Goal: Task Accomplishment & Management: Manage account settings

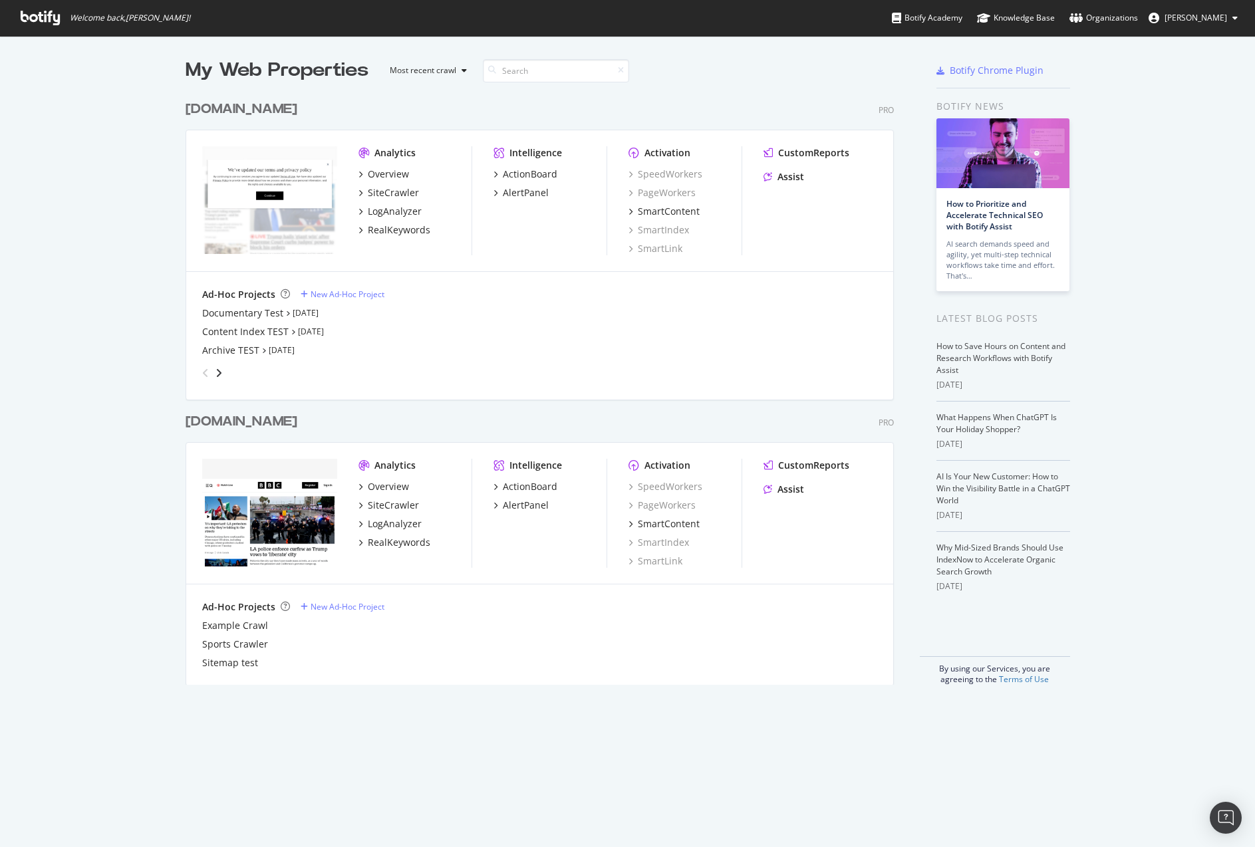
scroll to position [847, 1255]
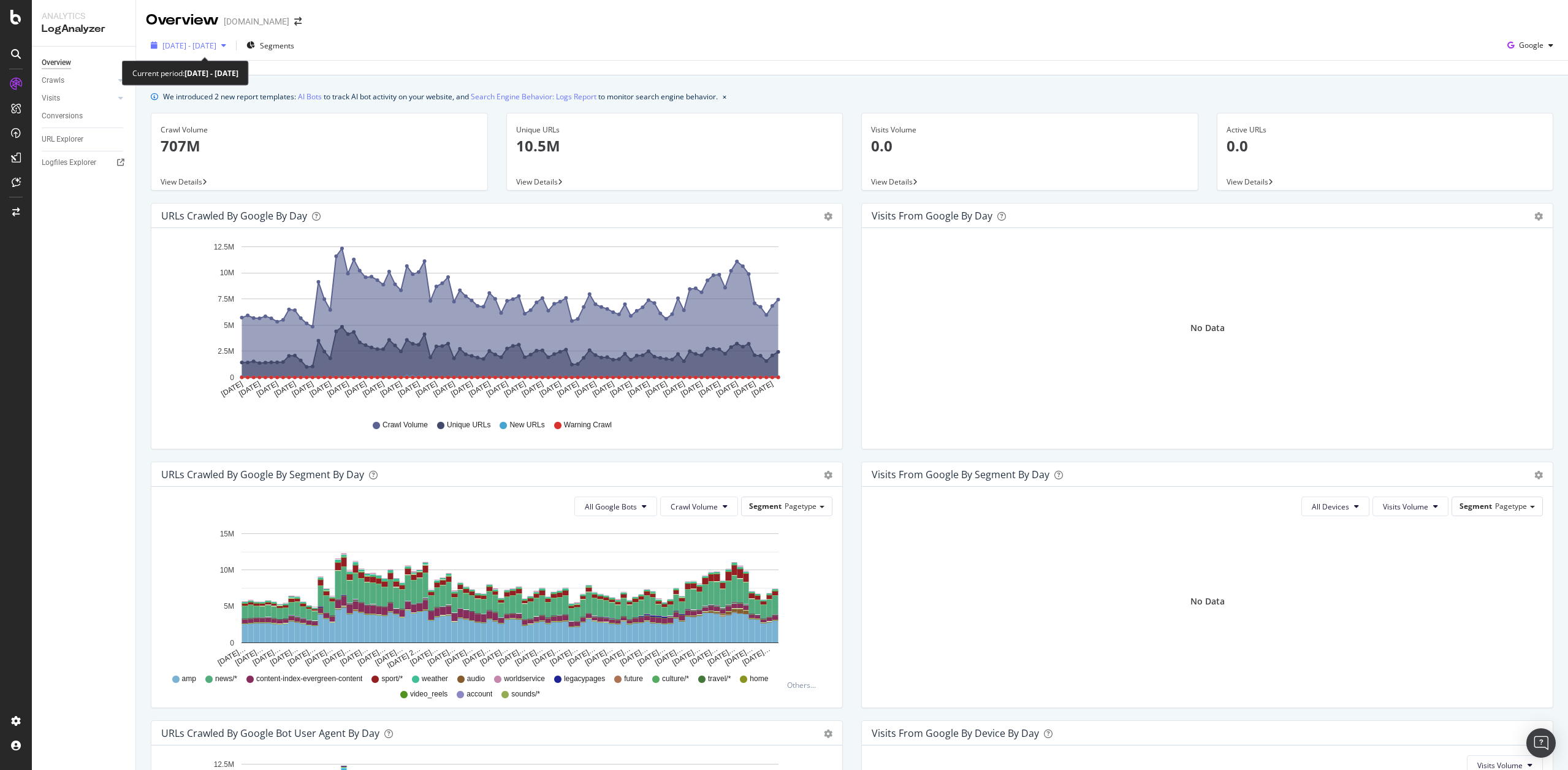
click at [211, 46] on span "[DATE] - [DATE]" at bounding box center [189, 45] width 54 height 10
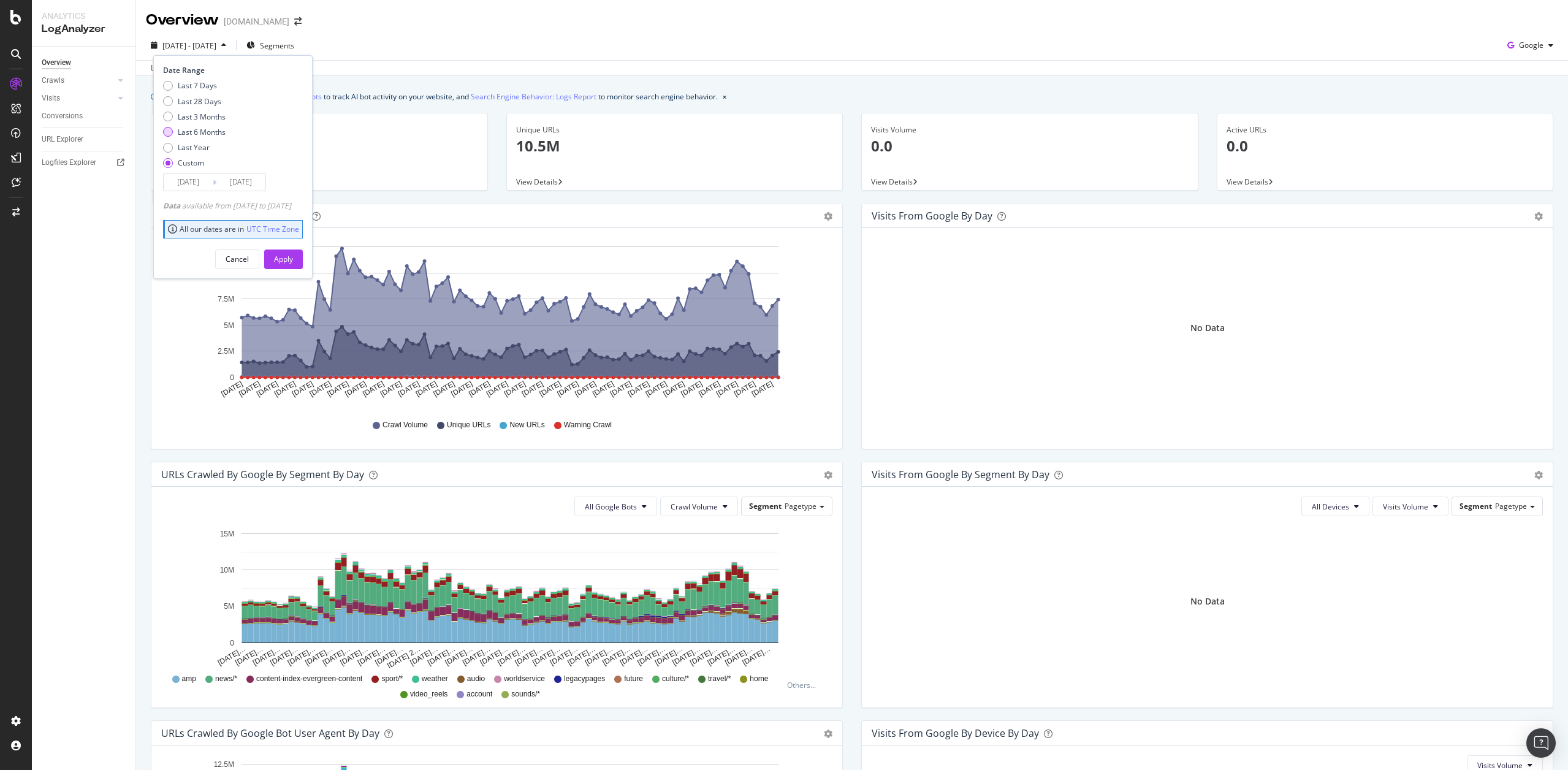
click at [220, 130] on div "Last 6 Months" at bounding box center [202, 132] width 48 height 10
type input "[DATE]"
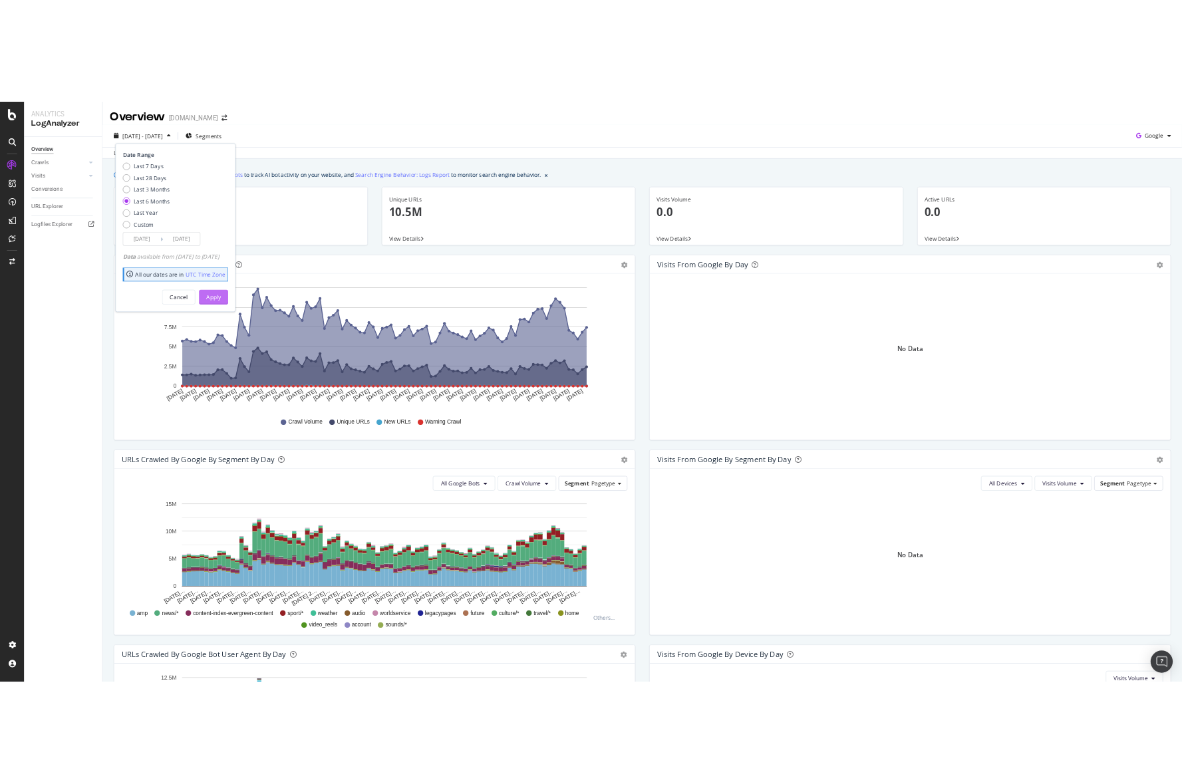
scroll to position [1, 0]
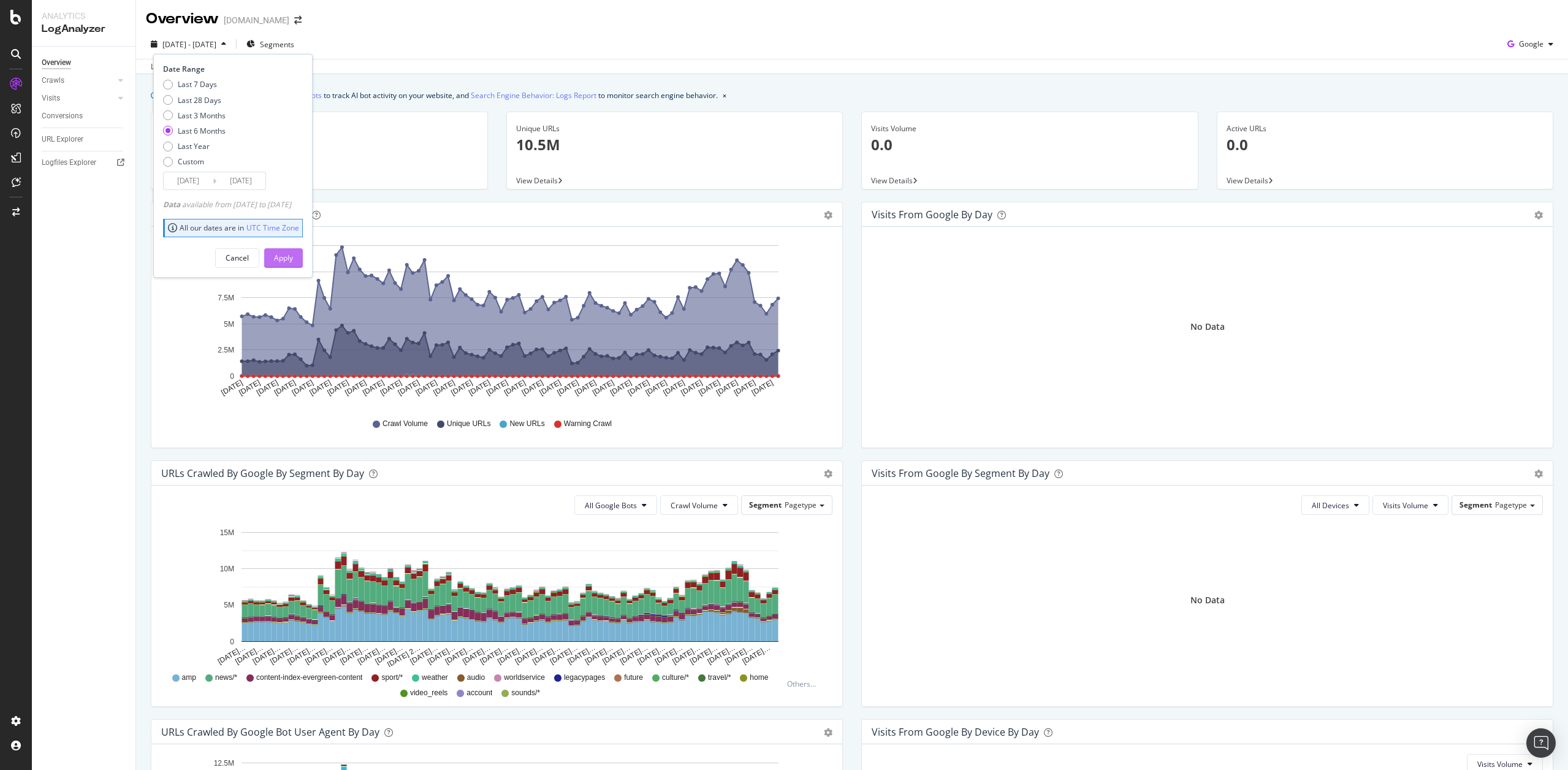
click at [303, 253] on button "Apply" at bounding box center [284, 257] width 39 height 19
